Goal: Task Accomplishment & Management: Manage account settings

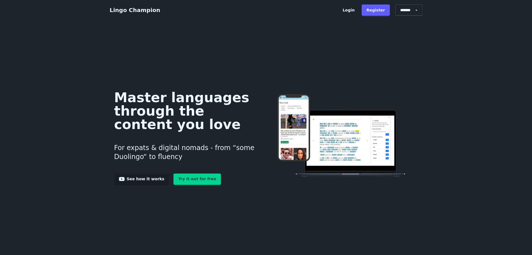
click at [337, 12] on div "Lingo Champion" at bounding box center [223, 10] width 227 height 8
click at [353, 9] on link "Login" at bounding box center [349, 9] width 22 height 11
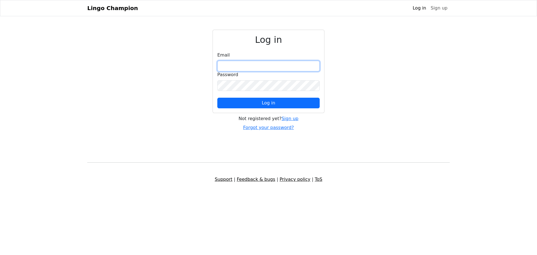
click at [251, 69] on input "email" at bounding box center [268, 66] width 102 height 11
type input "**********"
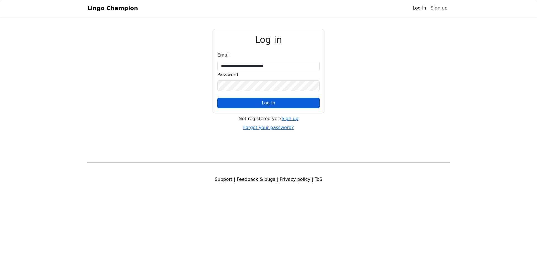
click at [258, 102] on button "Log in" at bounding box center [268, 103] width 102 height 11
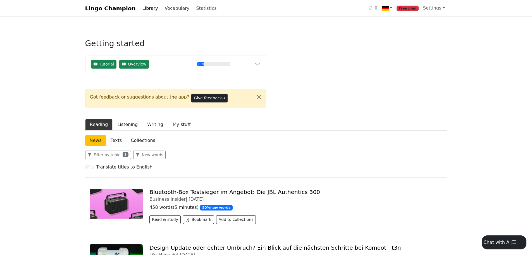
click at [174, 9] on link "Vocabulary" at bounding box center [177, 8] width 29 height 11
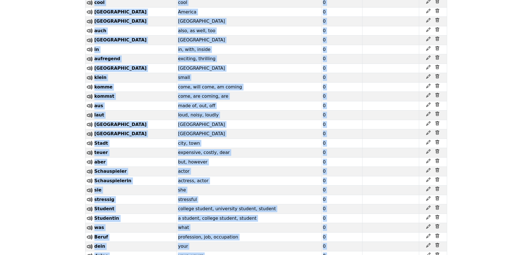
scroll to position [1704, 0]
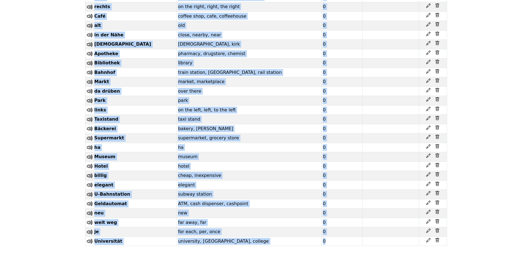
drag, startPoint x: 87, startPoint y: 98, endPoint x: 409, endPoint y: 254, distance: 358.2
copy div "Word Translation Strength SRS due date Eule owl 0 lag lied, was lying, lay 0 gr…"
click at [272, 133] on td "supermarket, grocery store" at bounding box center [249, 138] width 145 height 10
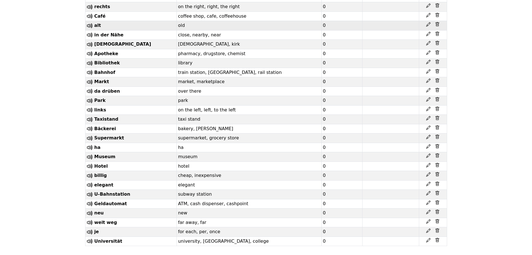
scroll to position [1112, 0]
